Goal: Communication & Community: Answer question/provide support

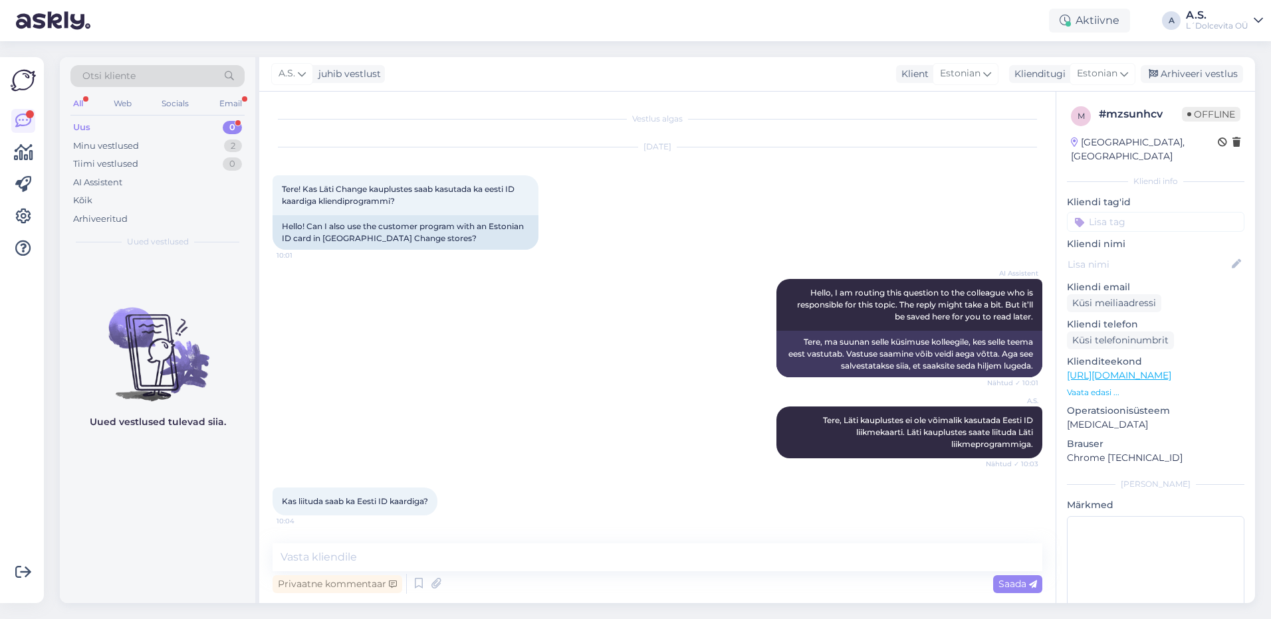
scroll to position [125, 0]
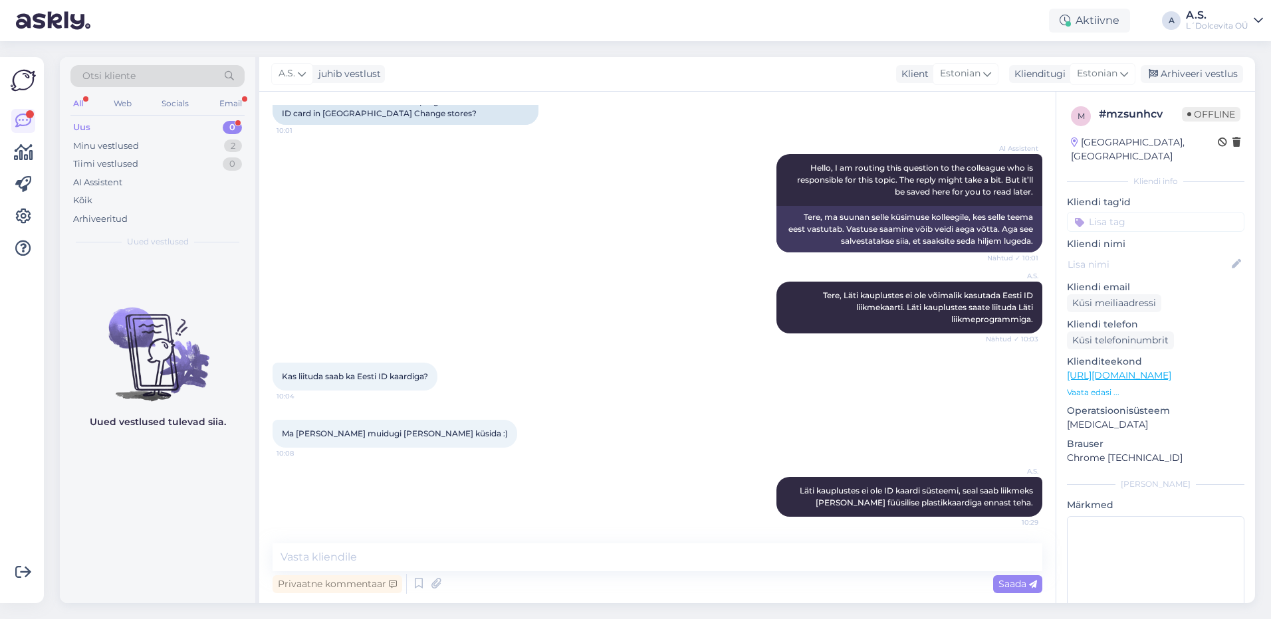
click at [124, 125] on div "Uus 0" at bounding box center [157, 127] width 174 height 19
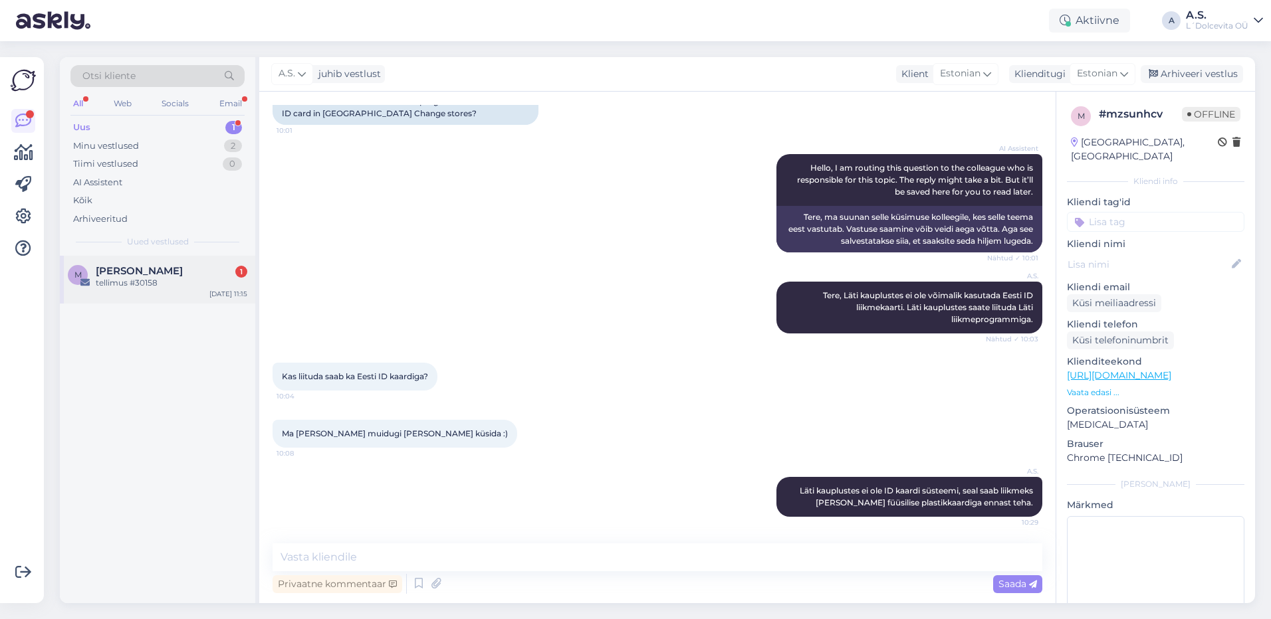
click at [124, 279] on div "tellimus #30158" at bounding box center [172, 283] width 152 height 12
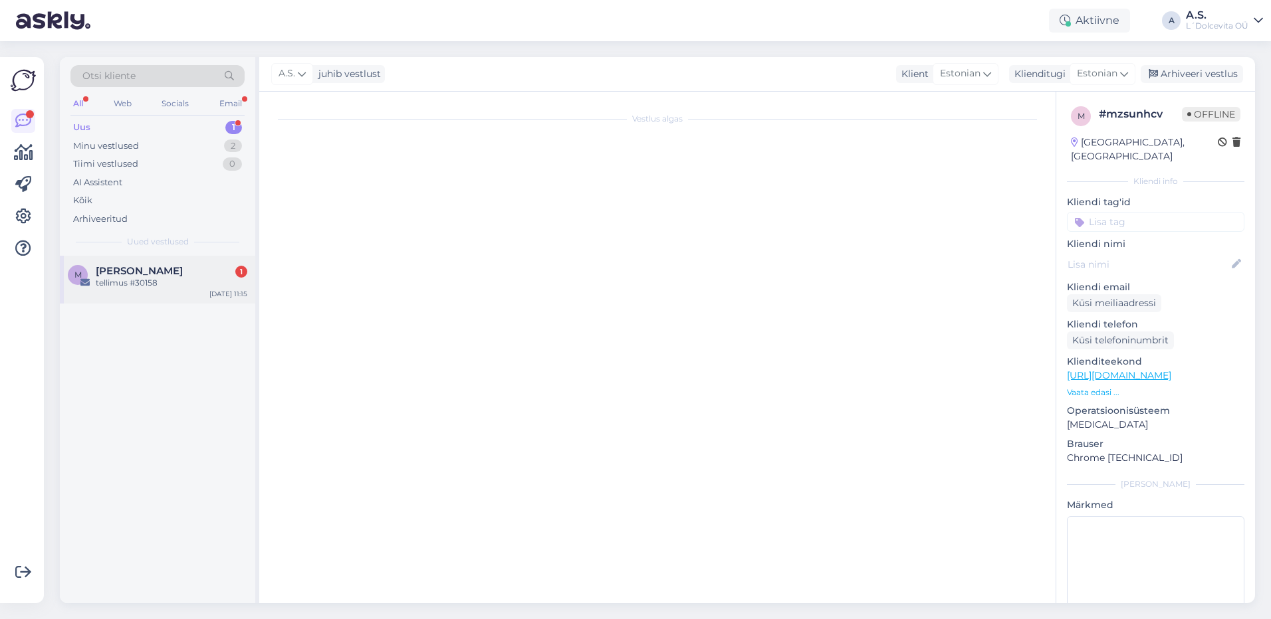
scroll to position [0, 0]
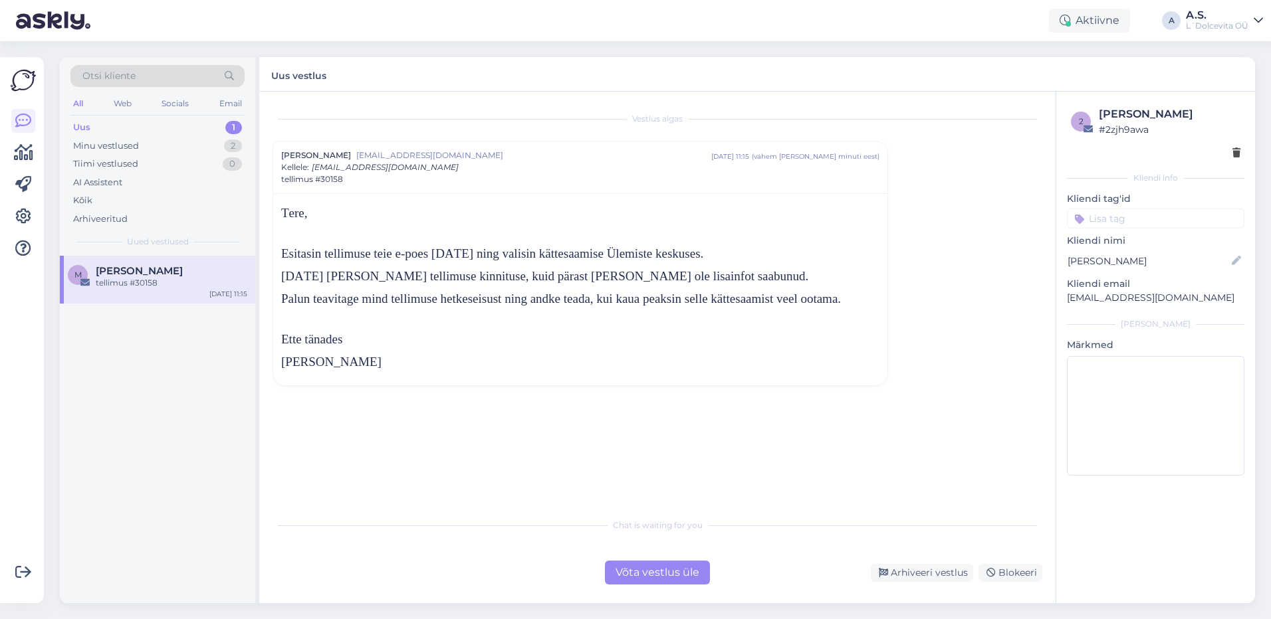
click at [634, 568] on div "Võta vestlus üle" at bounding box center [657, 573] width 105 height 24
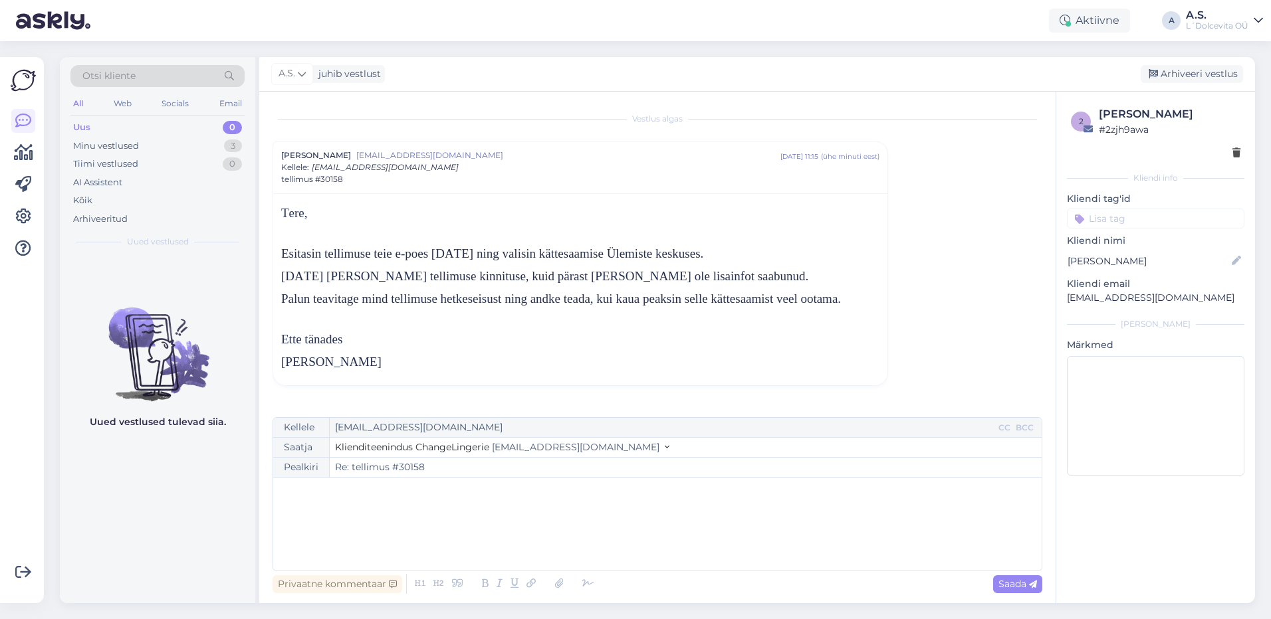
click at [497, 512] on div "﻿" at bounding box center [657, 525] width 755 height 80
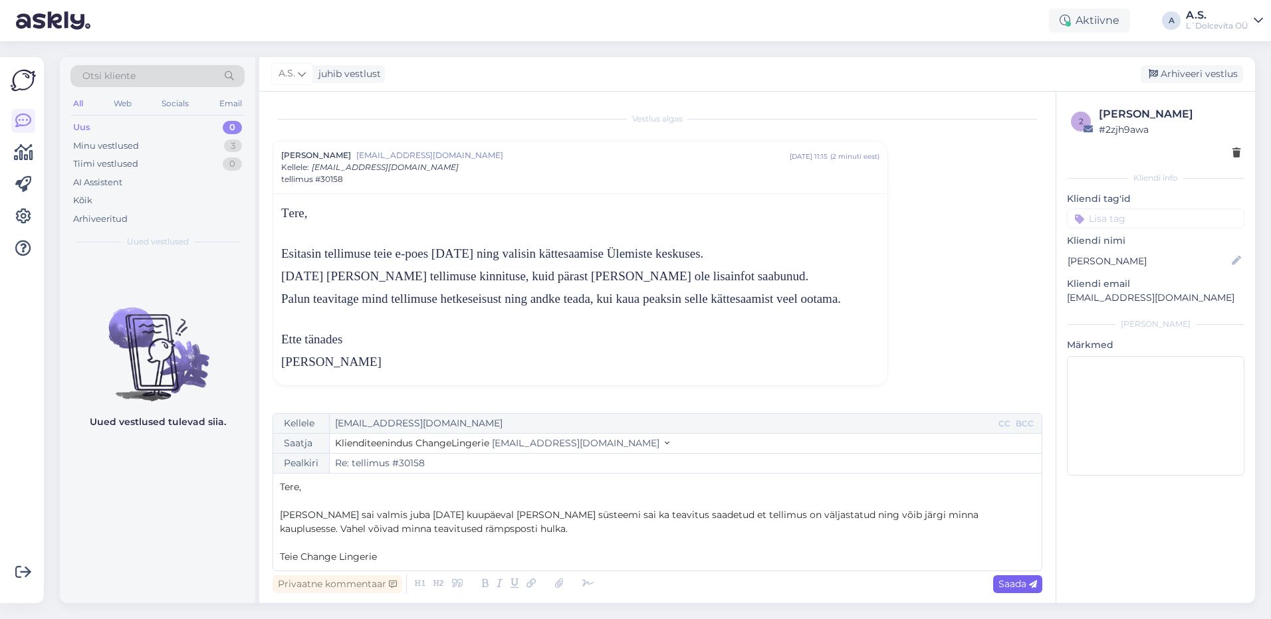
click at [1000, 584] on span "Saada" at bounding box center [1017, 584] width 39 height 12
type input "Re: tellimus #30158"
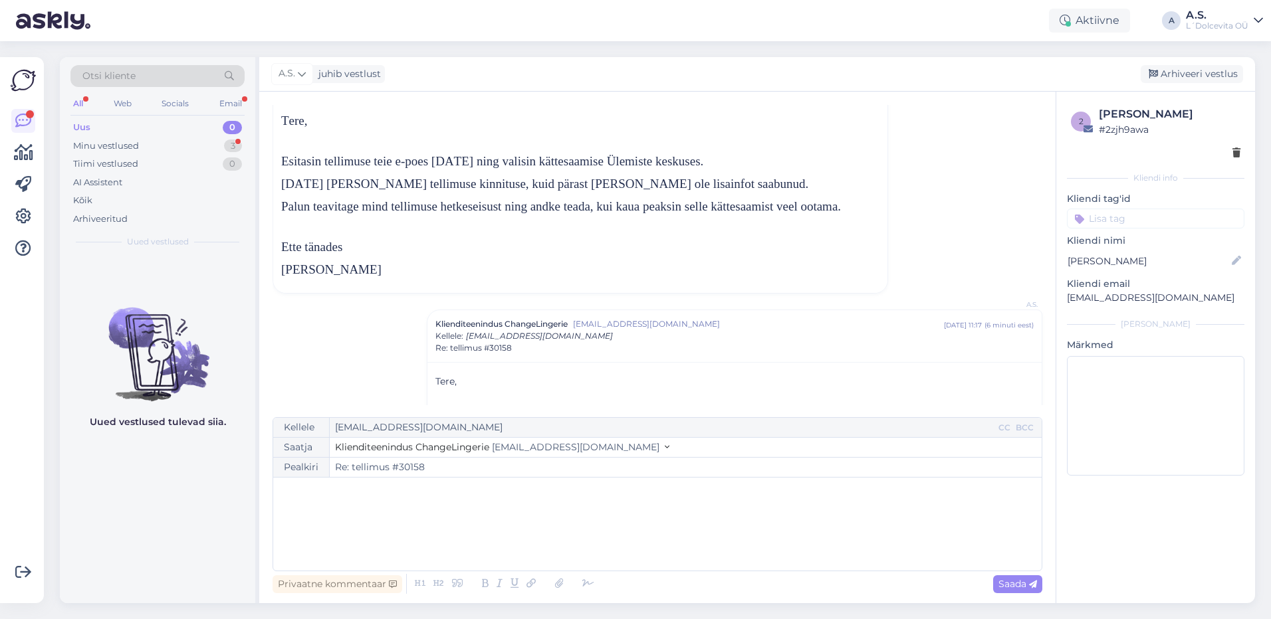
scroll to position [266, 0]
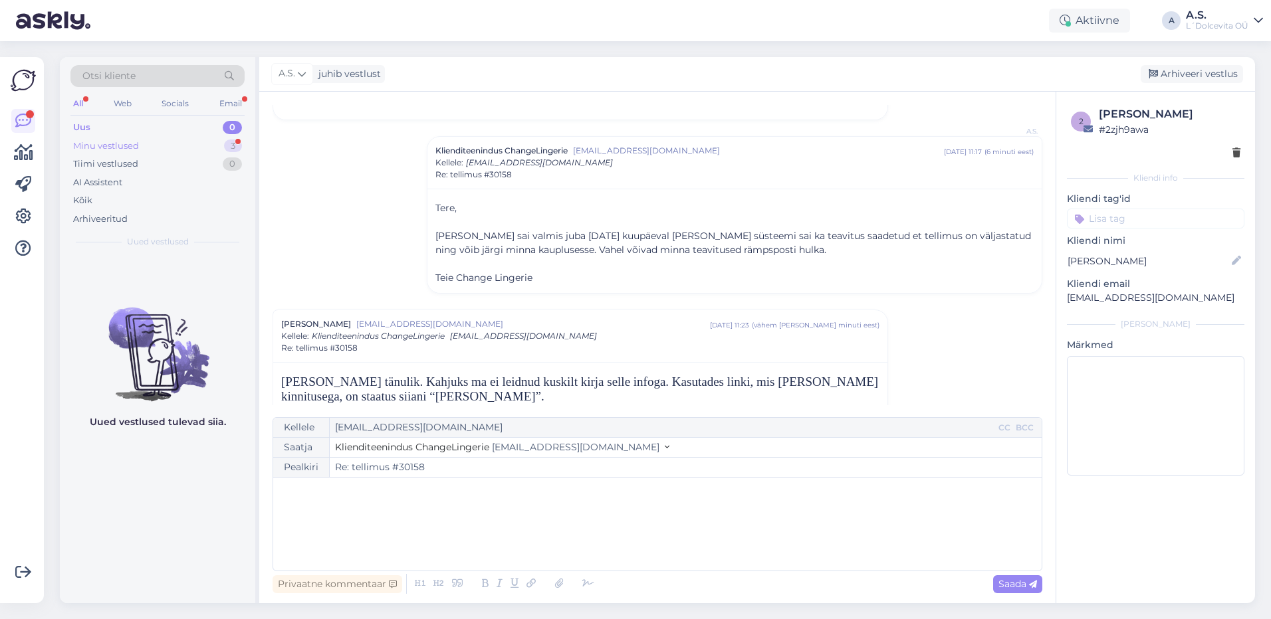
click at [144, 141] on div "Minu vestlused 3" at bounding box center [157, 146] width 174 height 19
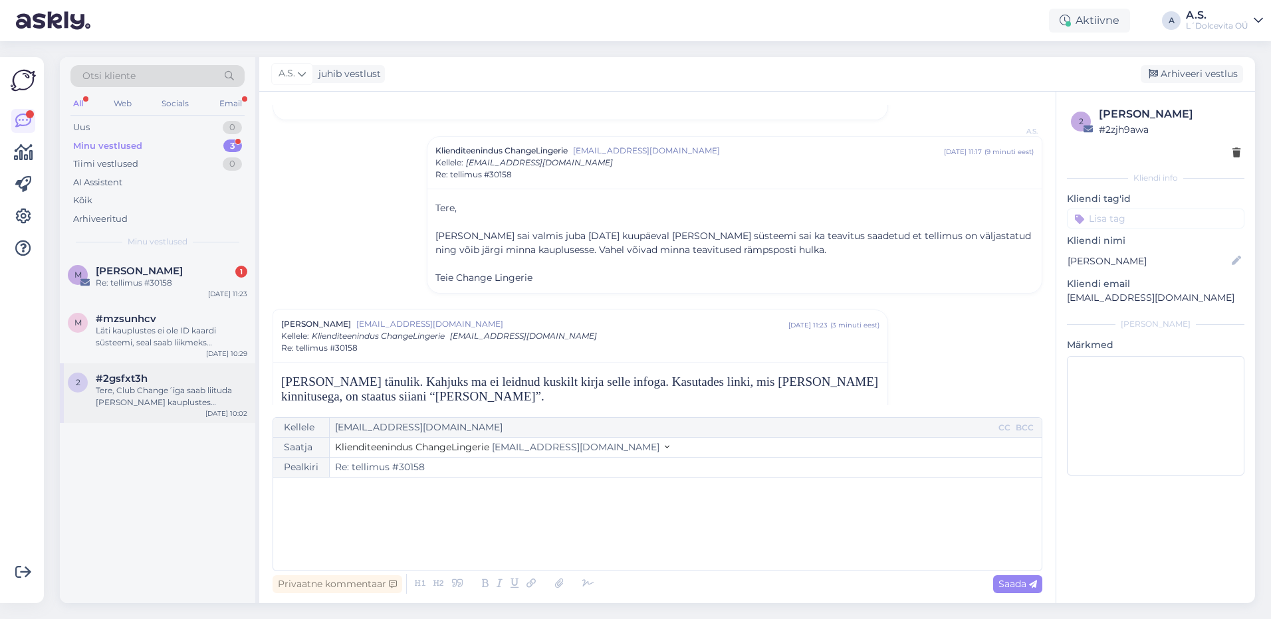
click at [186, 408] on div "Tere, Club Change´iga saab liituda [PERSON_NAME] kauplustes kohapeal." at bounding box center [172, 397] width 152 height 24
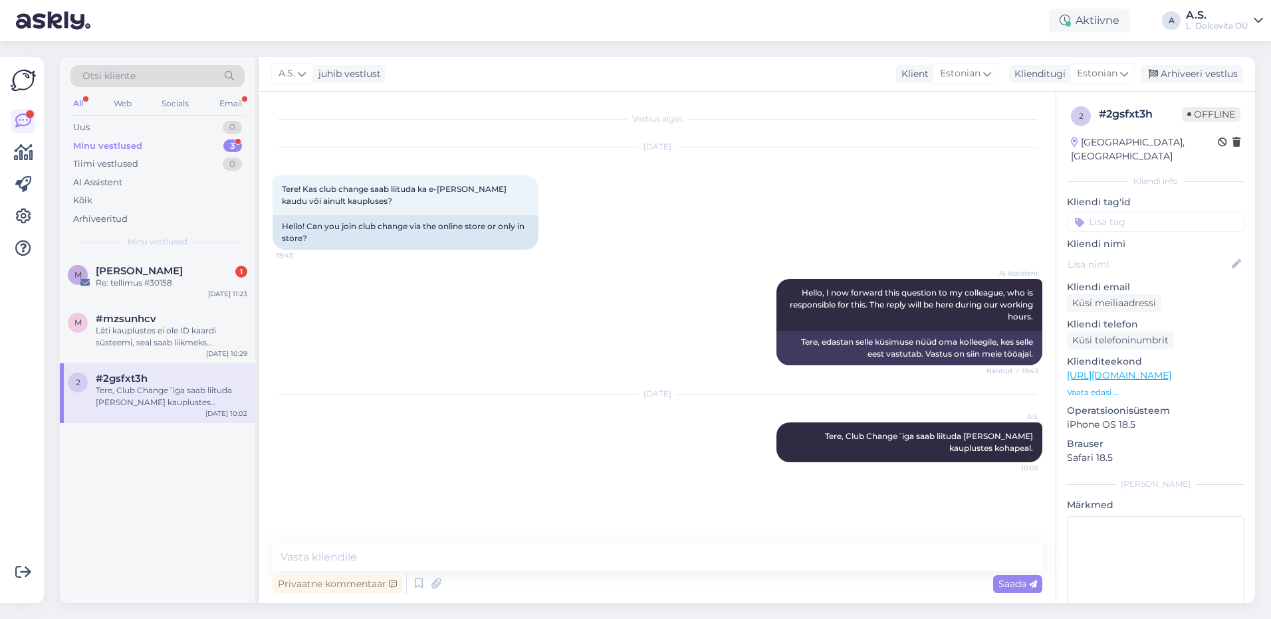
scroll to position [0, 0]
click at [1186, 72] on div "Arhiveeri vestlus" at bounding box center [1192, 74] width 102 height 18
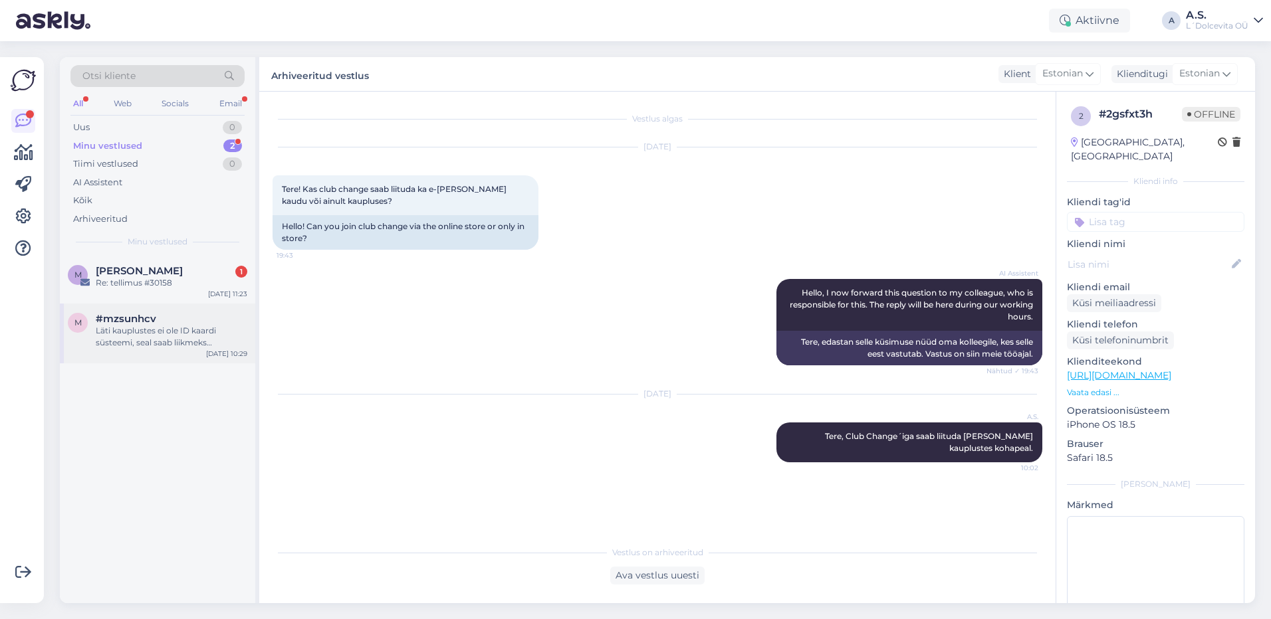
click at [200, 327] on div "Läti kauplustes ei ole ID kaardi süsteemi, seal saab liikmeks [PERSON_NAME] füü…" at bounding box center [172, 337] width 152 height 24
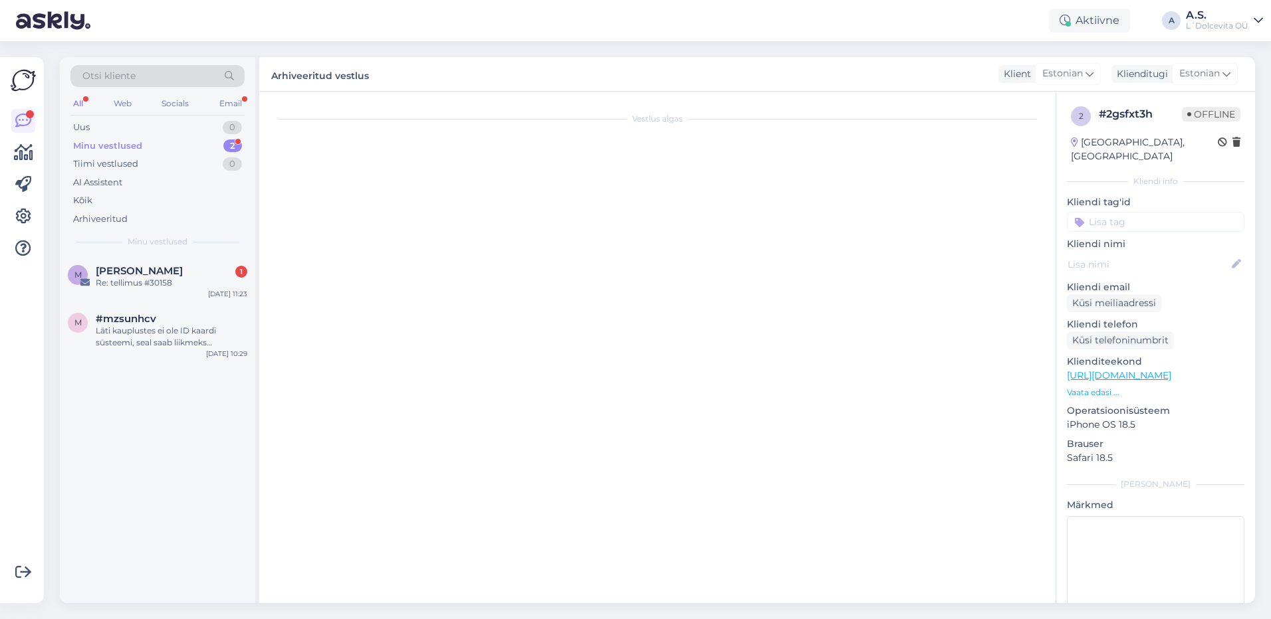
scroll to position [125, 0]
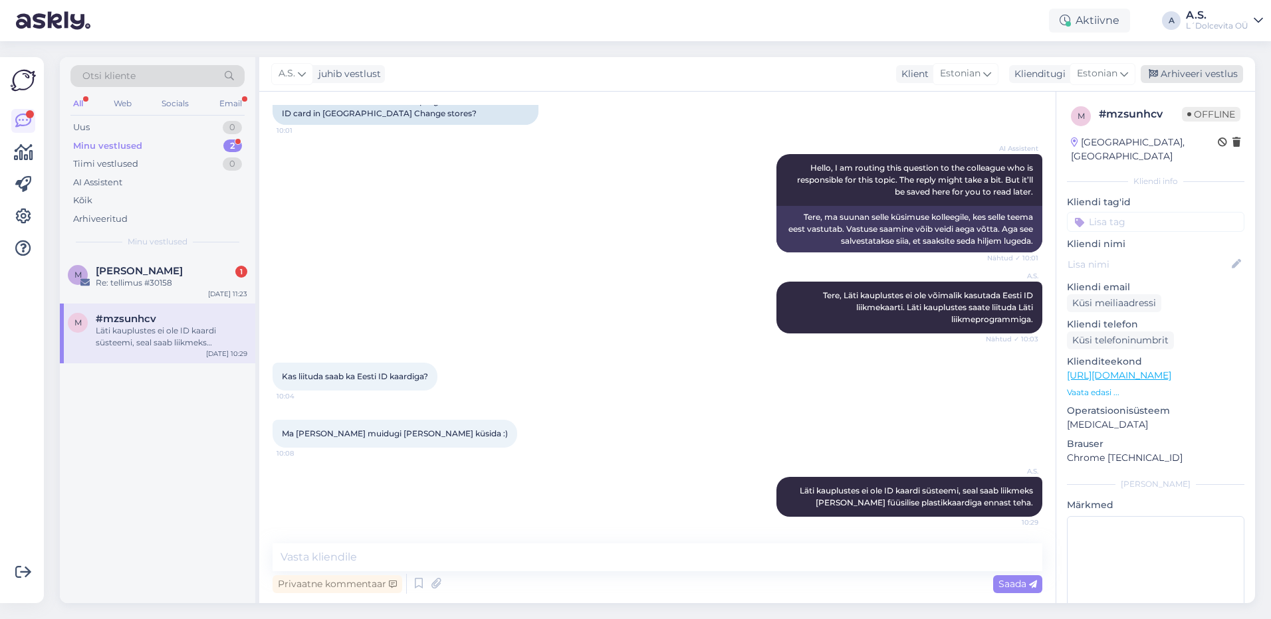
click at [1212, 70] on div "Arhiveeri vestlus" at bounding box center [1192, 74] width 102 height 18
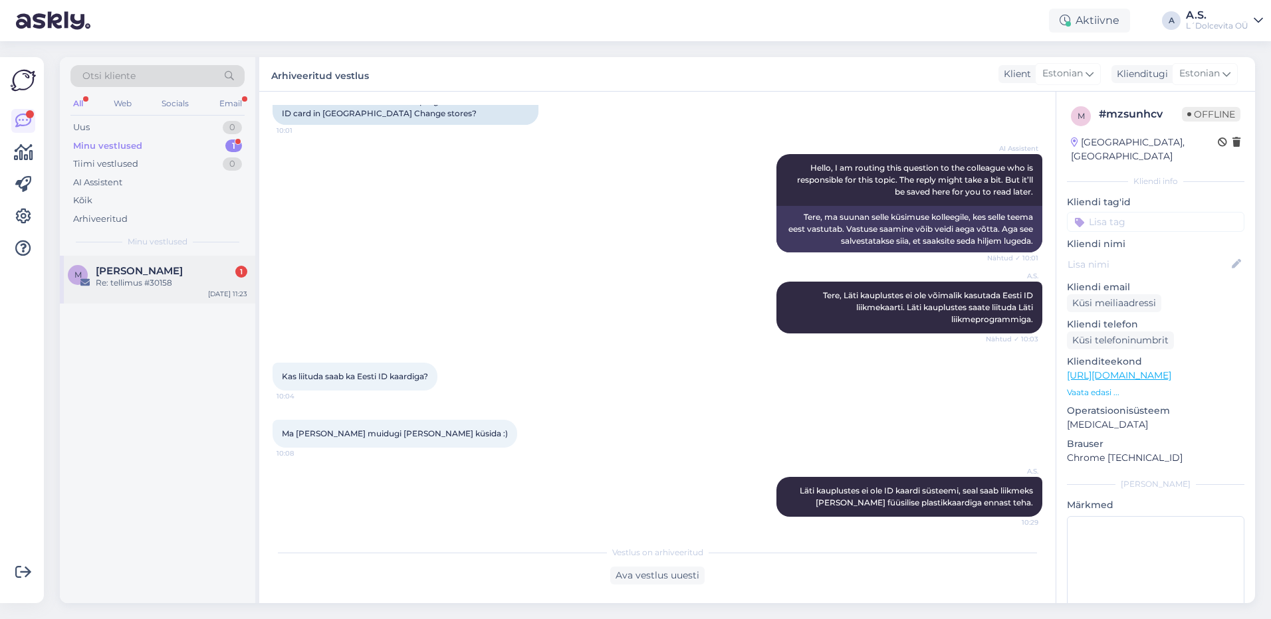
click at [173, 286] on div "Re: tellimus #30158" at bounding box center [172, 283] width 152 height 12
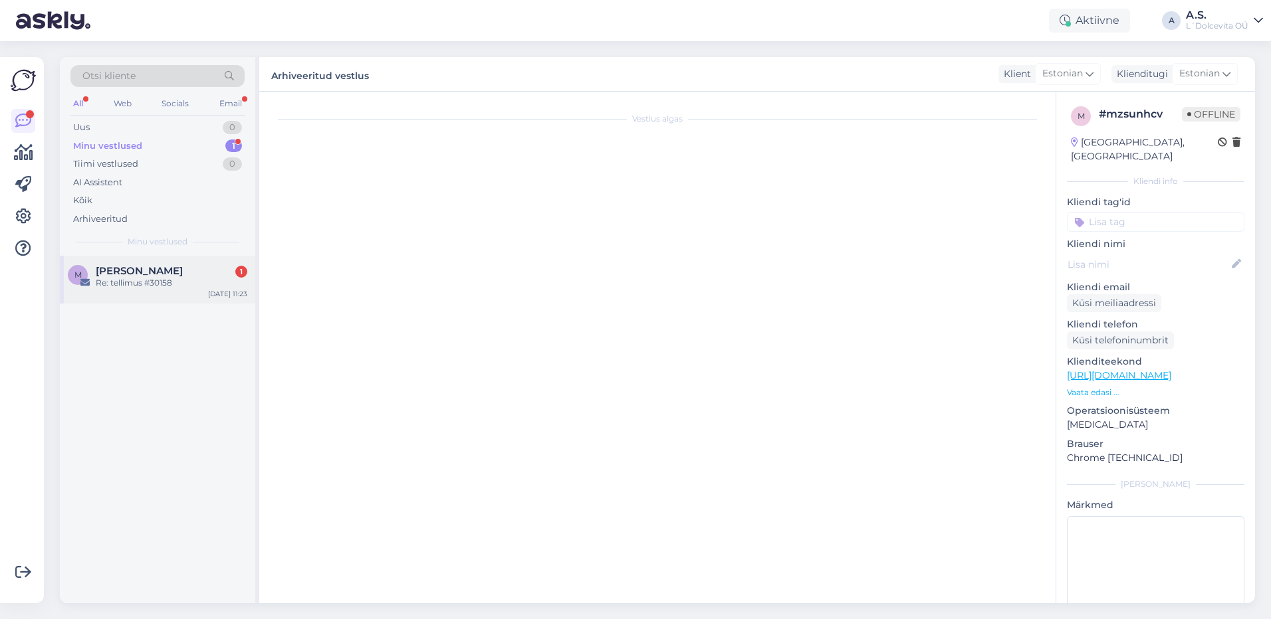
scroll to position [150, 0]
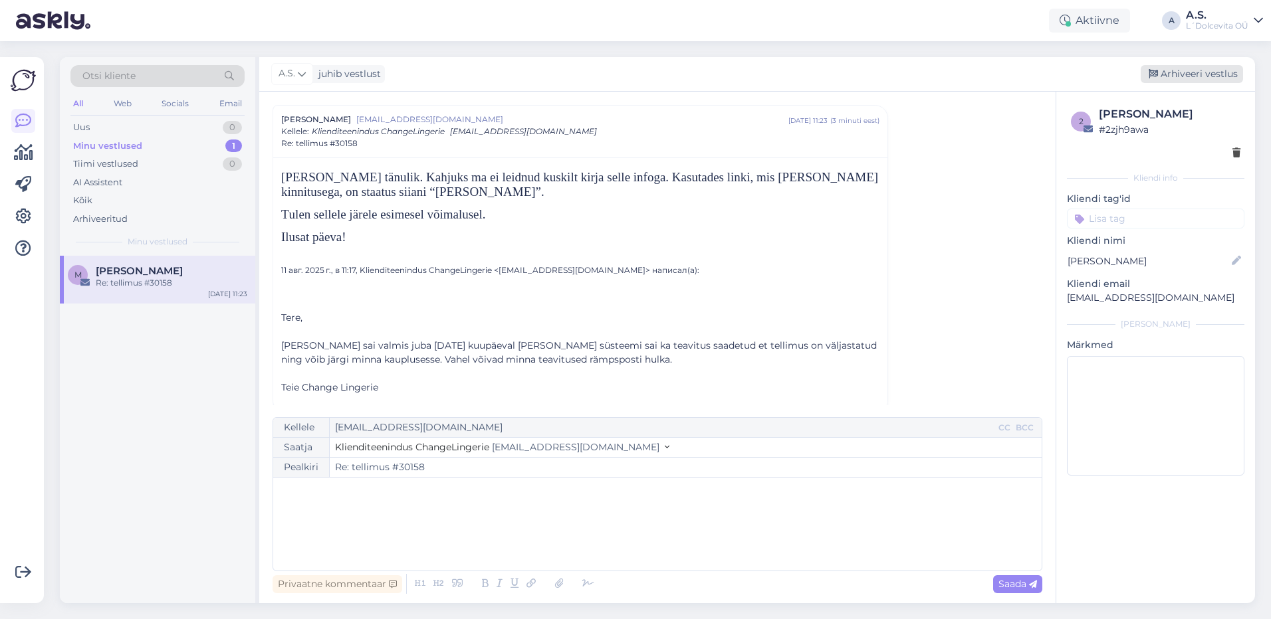
click at [1171, 74] on div "Arhiveeri vestlus" at bounding box center [1192, 74] width 102 height 18
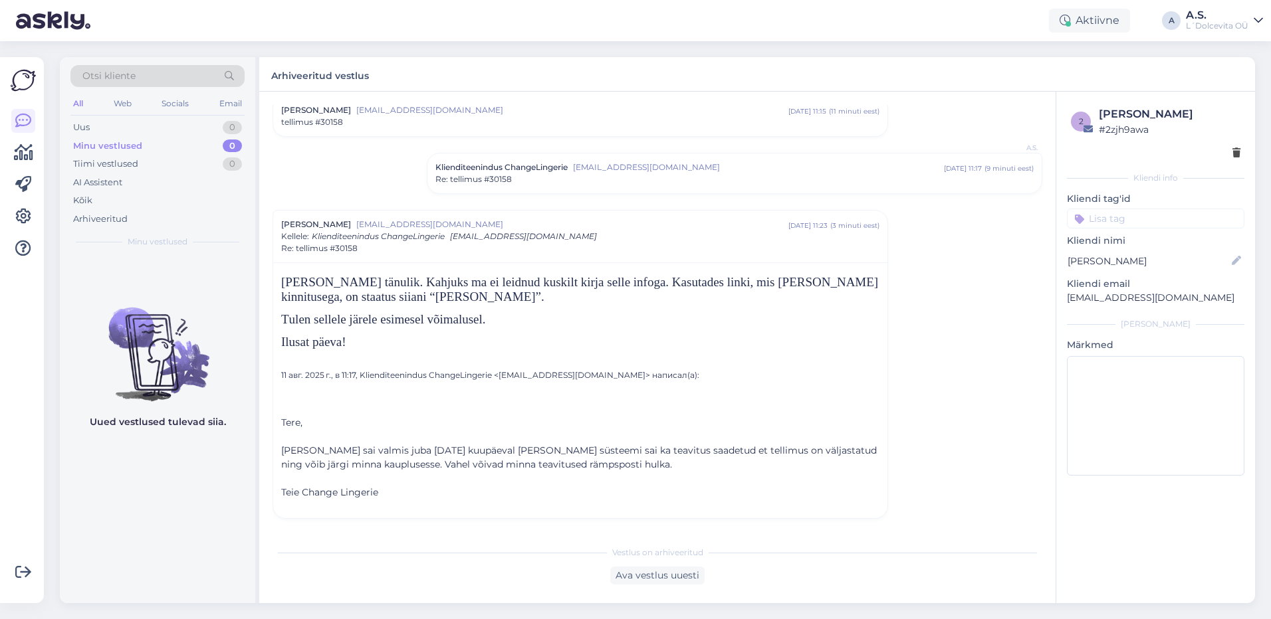
scroll to position [45, 0]
